Goal: Task Accomplishment & Management: Manage account settings

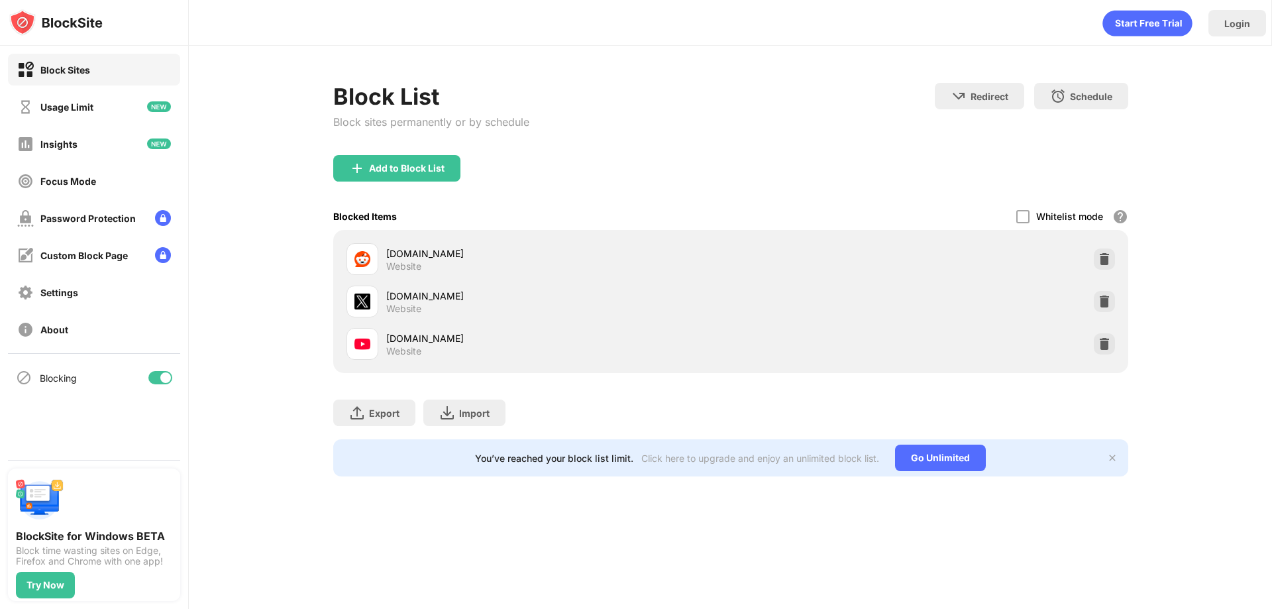
click at [1116, 303] on div "[DOMAIN_NAME] Website" at bounding box center [730, 301] width 779 height 42
click at [1108, 297] on img at bounding box center [1104, 301] width 13 height 13
